Goal: Task Accomplishment & Management: Manage account settings

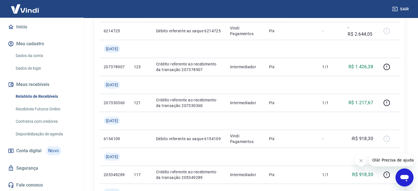
scroll to position [343, 0]
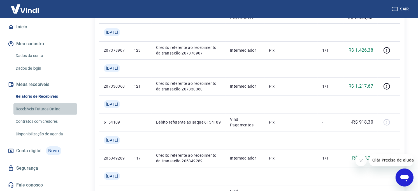
click at [55, 108] on link "Recebíveis Futuros Online" at bounding box center [45, 108] width 64 height 11
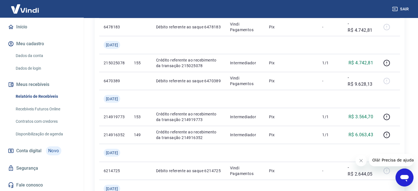
scroll to position [187, 0]
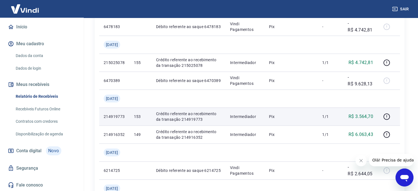
click at [202, 113] on p "Crédito referente ao recebimento da transação 214919773" at bounding box center [188, 116] width 65 height 11
click at [386, 115] on icon "button" at bounding box center [386, 116] width 7 height 7
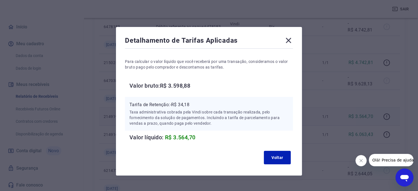
click at [286, 38] on icon at bounding box center [288, 40] width 5 height 5
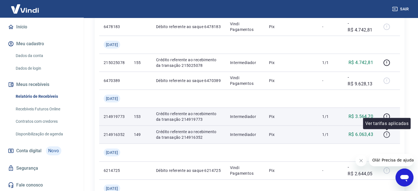
click at [385, 133] on icon "button" at bounding box center [387, 134] width 6 height 6
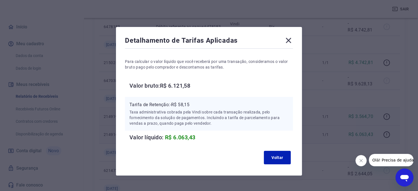
click at [284, 38] on icon at bounding box center [288, 40] width 9 height 9
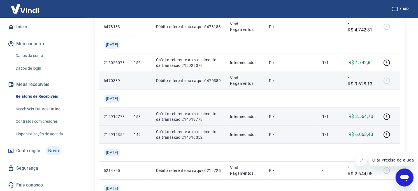
click at [113, 79] on p "6470389" at bounding box center [114, 81] width 21 height 6
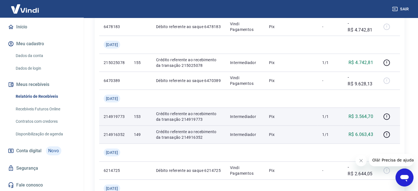
scroll to position [18, 0]
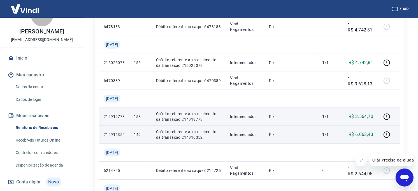
click at [17, 56] on link "Início" at bounding box center [42, 58] width 70 height 12
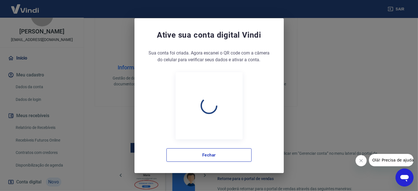
scroll to position [191, 0]
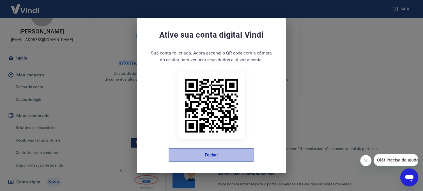
click at [213, 156] on button "Fechar" at bounding box center [211, 154] width 85 height 13
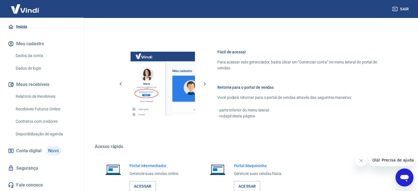
scroll to position [316, 0]
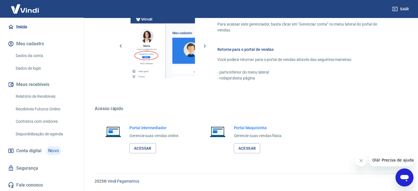
drag, startPoint x: 142, startPoint y: 145, endPoint x: 191, endPoint y: 141, distance: 49.2
click at [142, 145] on link "Acessar" at bounding box center [142, 148] width 27 height 10
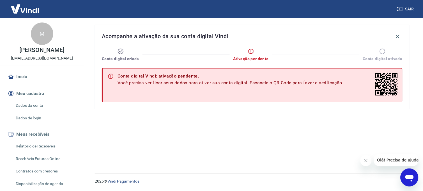
click at [394, 87] on icon at bounding box center [386, 84] width 22 height 22
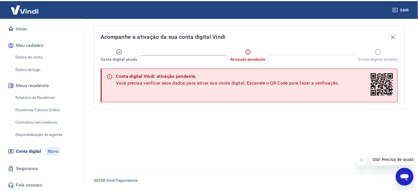
scroll to position [50, 0]
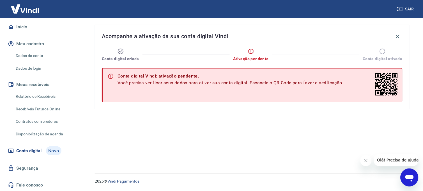
click at [49, 94] on link "Relatório de Recebíveis" at bounding box center [45, 96] width 64 height 11
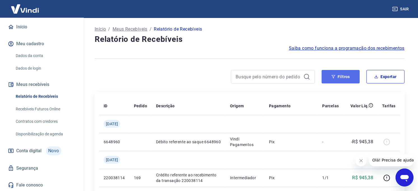
click at [334, 77] on icon "button" at bounding box center [334, 76] width 4 height 3
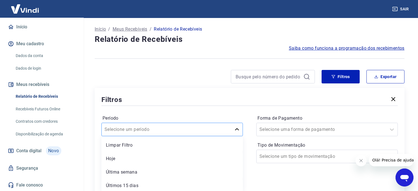
click at [236, 128] on div "option Limpar Filtro focused, 1 of 7. 7 results available. Use Up and Down to c…" at bounding box center [172, 128] width 142 height 13
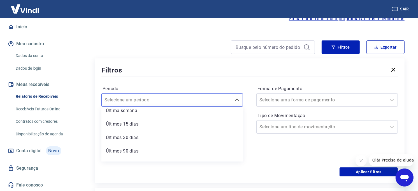
scroll to position [37, 0]
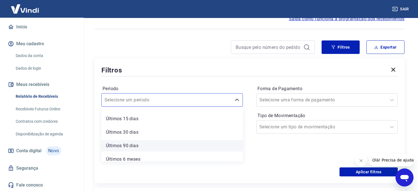
click at [163, 146] on div "Últimos 90 dias" at bounding box center [172, 145] width 142 height 11
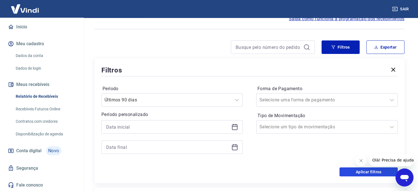
drag, startPoint x: 373, startPoint y: 174, endPoint x: 294, endPoint y: 157, distance: 80.9
click at [372, 174] on button "Aplicar filtros" at bounding box center [369, 171] width 58 height 9
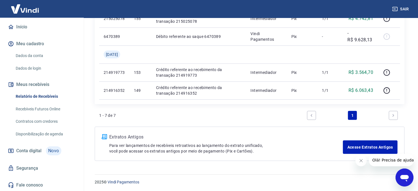
scroll to position [231, 0]
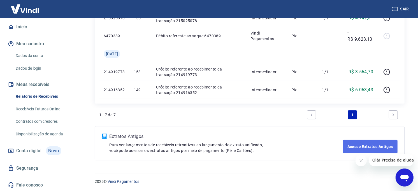
click at [366, 147] on link "Acesse Extratos Antigos" at bounding box center [370, 146] width 55 height 13
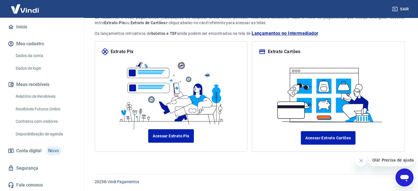
scroll to position [51, 0]
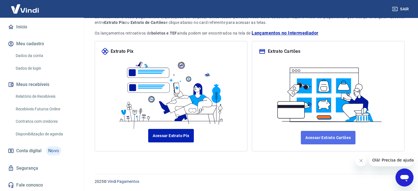
click at [331, 136] on link "Acessar Extrato Cartões" at bounding box center [328, 137] width 54 height 13
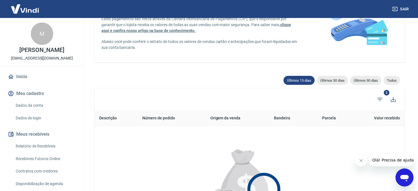
scroll to position [62, 0]
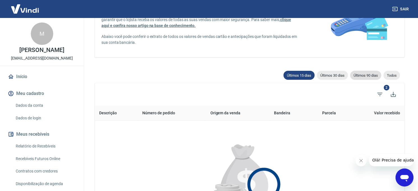
click at [368, 74] on span "Últimos 90 dias" at bounding box center [365, 75] width 31 height 4
type input "17/06/2025"
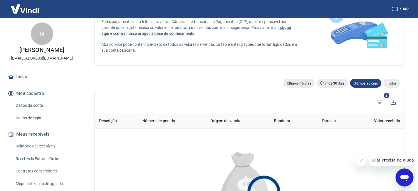
scroll to position [54, 0]
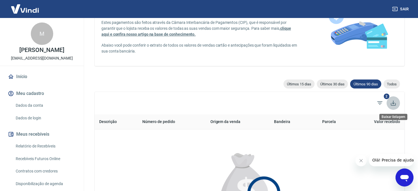
click at [393, 102] on icon "Baixar listagem" at bounding box center [393, 102] width 5 height 5
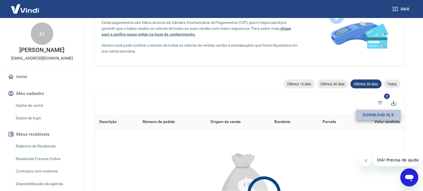
click at [381, 114] on button "Download XLS" at bounding box center [378, 115] width 45 height 10
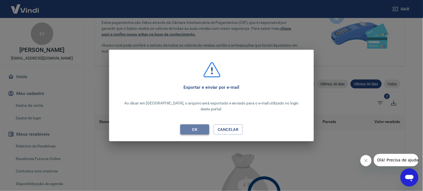
click at [199, 126] on div "OK" at bounding box center [194, 129] width 19 height 7
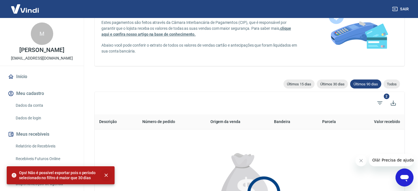
click at [104, 175] on icon "close" at bounding box center [106, 175] width 6 height 6
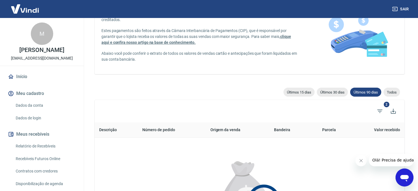
scroll to position [0, 0]
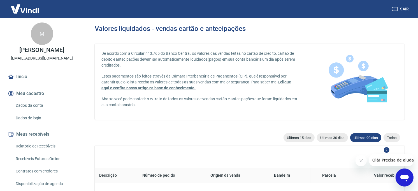
click at [41, 145] on link "Relatório de Recebíveis" at bounding box center [45, 145] width 64 height 11
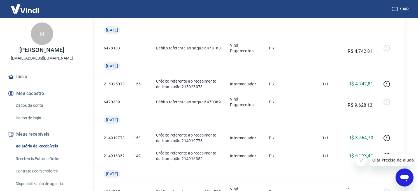
scroll to position [187, 0]
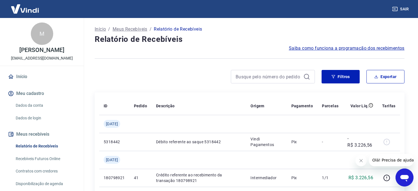
click at [44, 55] on p "[EMAIL_ADDRESS][DOMAIN_NAME]" at bounding box center [42, 58] width 62 height 6
click at [68, 54] on div "M [PERSON_NAME] [PERSON_NAME][EMAIL_ADDRESS][DOMAIN_NAME]" at bounding box center [42, 42] width 84 height 48
click at [404, 7] on button "Sair" at bounding box center [401, 9] width 20 height 10
